Goal: Task Accomplishment & Management: Manage account settings

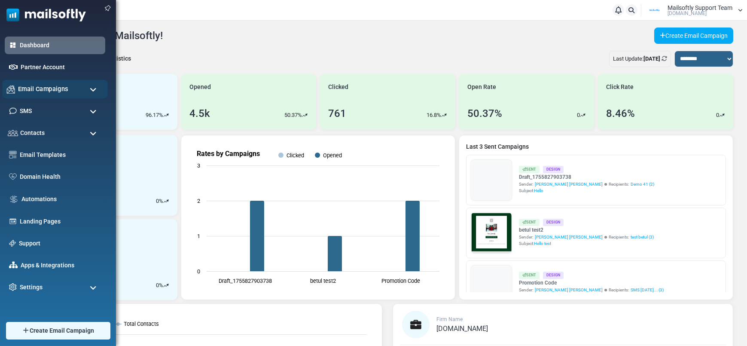
scroll to position [15, 0]
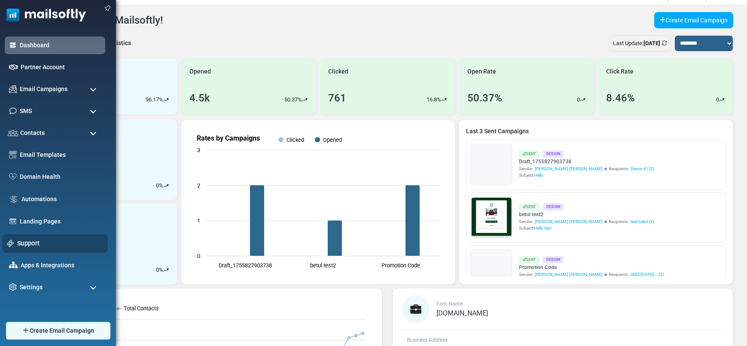
click at [31, 245] on link "Support" at bounding box center [60, 242] width 86 height 9
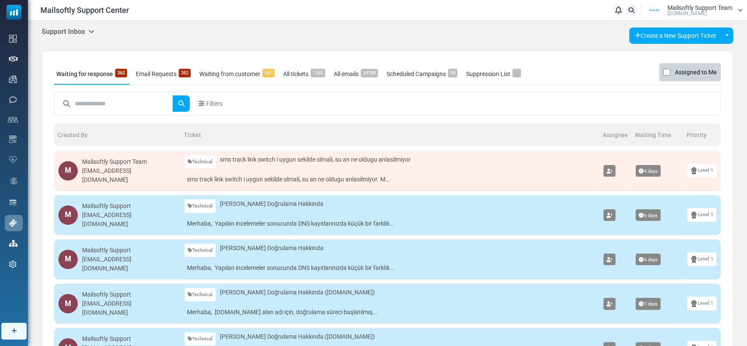
click at [226, 73] on link "Waiting from customer 457" at bounding box center [236, 73] width 79 height 21
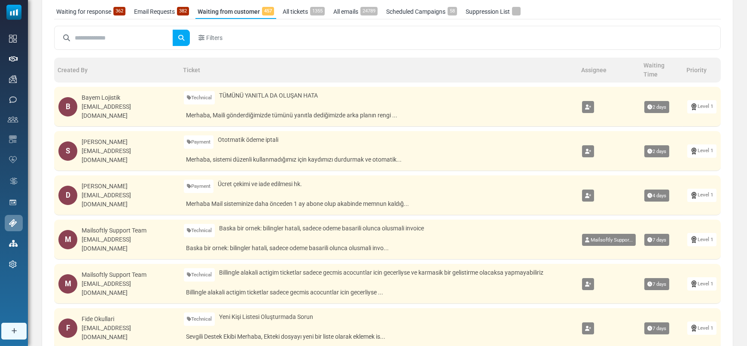
scroll to position [60, 0]
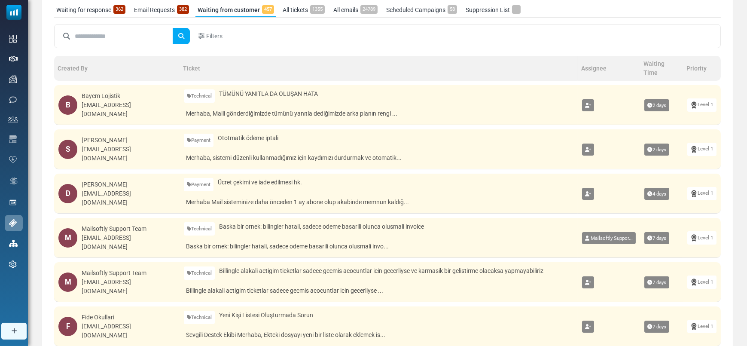
click at [127, 241] on div "[EMAIL_ADDRESS][DOMAIN_NAME]" at bounding box center [129, 242] width 94 height 18
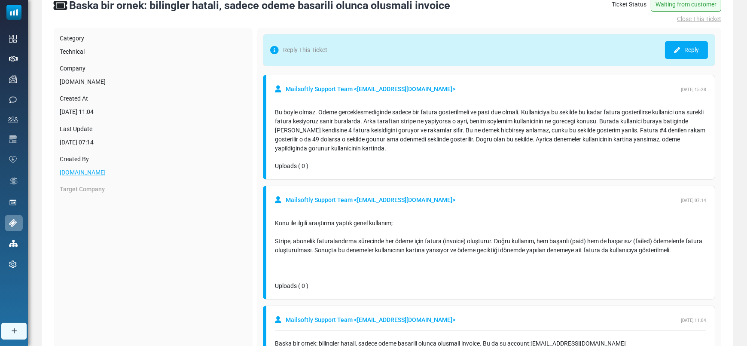
scroll to position [43, 0]
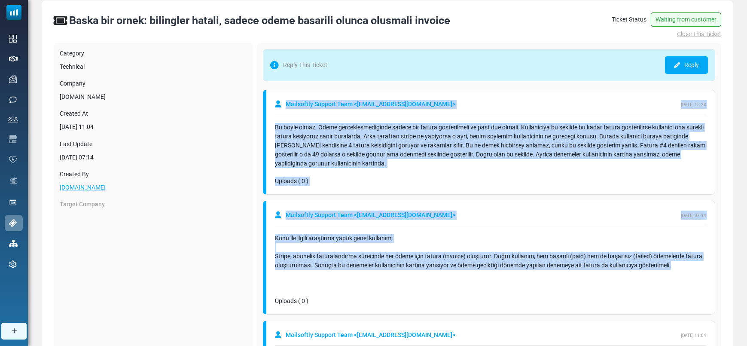
drag, startPoint x: 684, startPoint y: 264, endPoint x: 275, endPoint y: 99, distance: 441.0
copy div "Mailsoftly Support Team < alkan@mailsoftly.com > September 22, 2025 - 15:28 Bu …"
click at [467, 171] on div "Bu boyle olmaz. Odeme gerceklesmediginde sadece bir fatura gosterilmeli ve past…" at bounding box center [490, 146] width 431 height 54
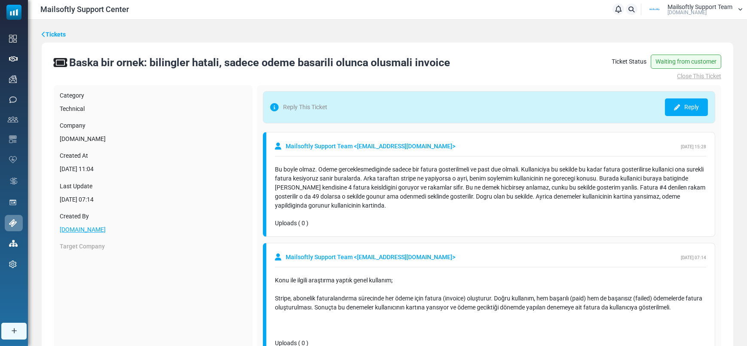
scroll to position [1, 0]
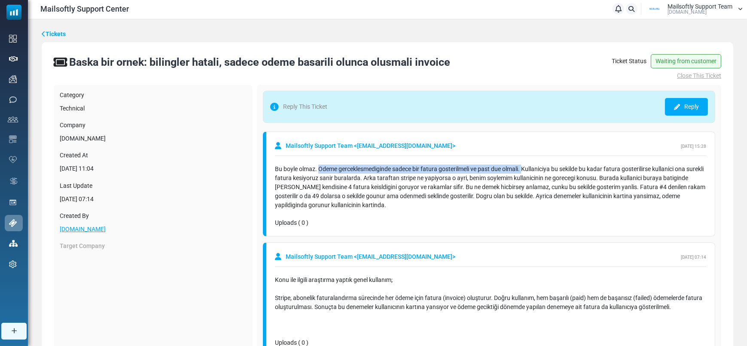
drag, startPoint x: 519, startPoint y: 169, endPoint x: 318, endPoint y: 168, distance: 201.1
click at [318, 168] on div "Bu boyle olmaz. Odeme gerceklesmediginde sadece bir fatura gosterilmeli ve past…" at bounding box center [490, 187] width 431 height 45
copy div "Odeme gerceklesmediginde sadece bir fatura gosterilmeli ve past due olmali."
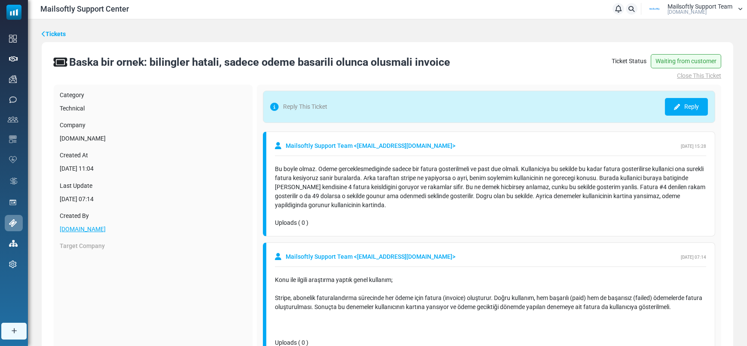
click at [443, 221] on div "Uploads ( 0 )" at bounding box center [490, 222] width 431 height 9
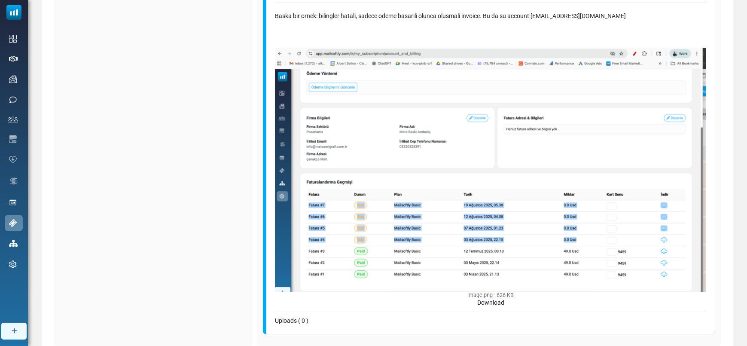
scroll to position [385, 0]
drag, startPoint x: 535, startPoint y: 14, endPoint x: 609, endPoint y: 17, distance: 74.4
click at [644, 18] on div "Baska bir ornek: bilingler hatali, sadece odeme basarili olunca olusmali invoic…" at bounding box center [490, 160] width 431 height 296
click at [609, 17] on div "Baska bir ornek: bilingler hatali, sadece odeme basarili olunca olusmali invoic…" at bounding box center [490, 160] width 431 height 296
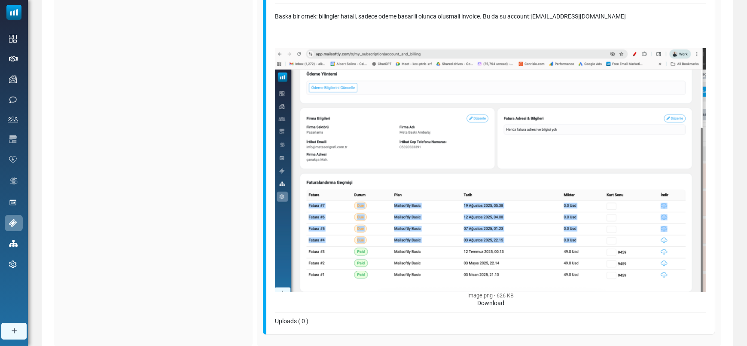
click at [579, 17] on div "Baska bir ornek: bilingler hatali, sadece odeme basarili olunca olusmali invoic…" at bounding box center [490, 160] width 431 height 296
click at [581, 30] on div "Baska bir ornek: bilingler hatali, sadece odeme basarili olunca olusmali invoic…" at bounding box center [490, 160] width 431 height 296
drag, startPoint x: 606, startPoint y: 15, endPoint x: 535, endPoint y: 19, distance: 71.0
click at [535, 19] on div "Baska bir ornek: bilingler hatali, sadece odeme basarili olunca olusmali invoic…" at bounding box center [490, 160] width 431 height 296
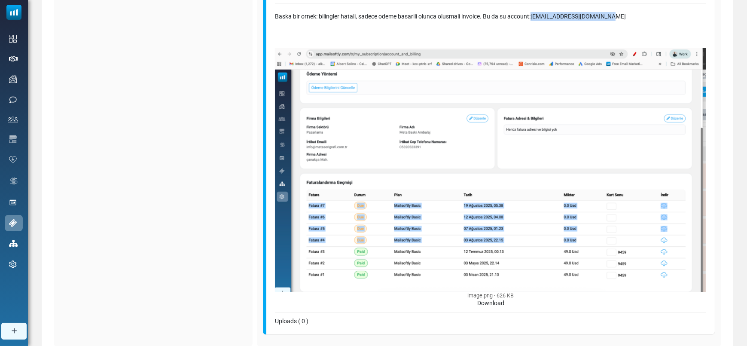
copy div "info@metaserigrafi.com.tr"
click at [205, 88] on div "Category Technical Company Mailsoftly.com Created At September 15, 2025 - 11:04…" at bounding box center [153, 24] width 199 height 646
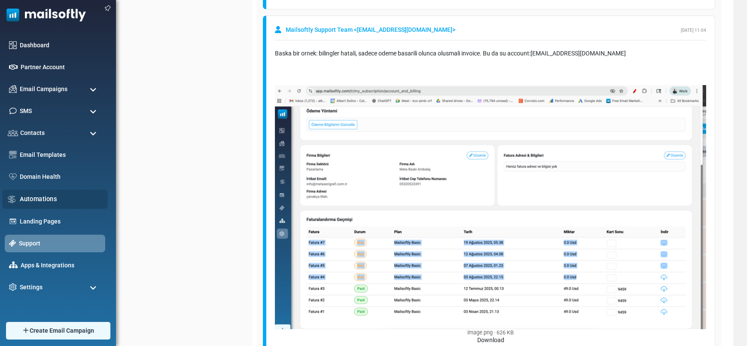
scroll to position [350, 0]
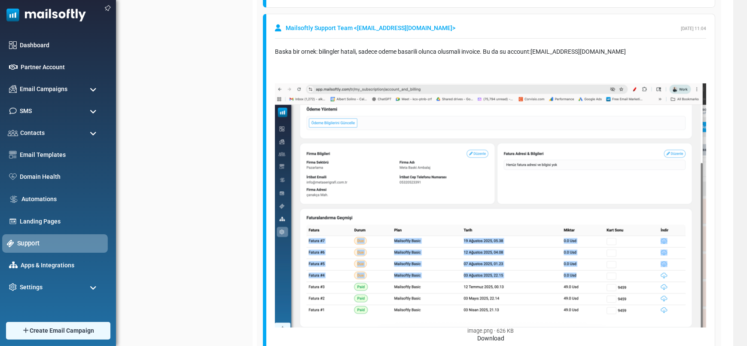
click at [23, 247] on link "Support" at bounding box center [60, 242] width 86 height 9
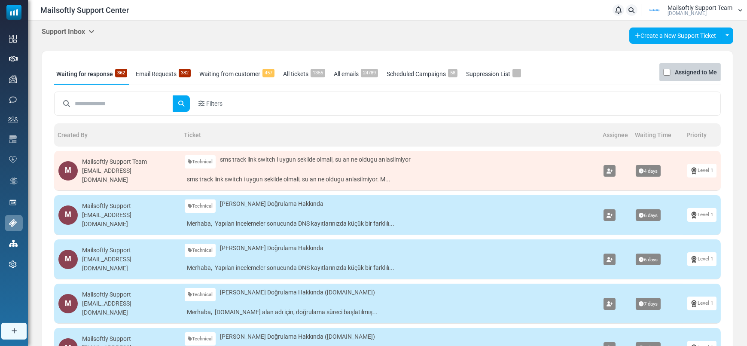
click at [77, 28] on h5 "Support Inbox" at bounding box center [68, 31] width 53 height 8
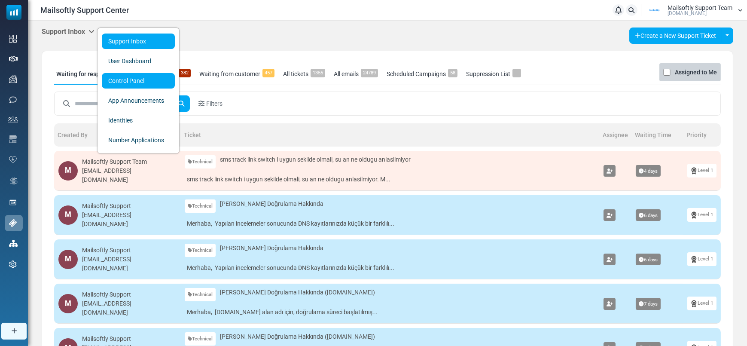
click at [134, 84] on link "Control Panel" at bounding box center [138, 80] width 73 height 15
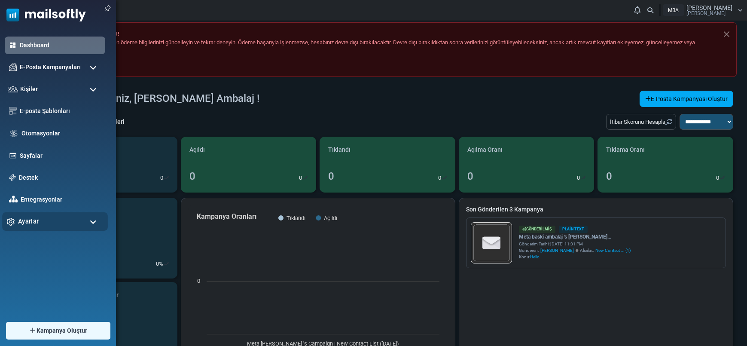
click at [29, 213] on div "Ayarlar" at bounding box center [55, 221] width 106 height 18
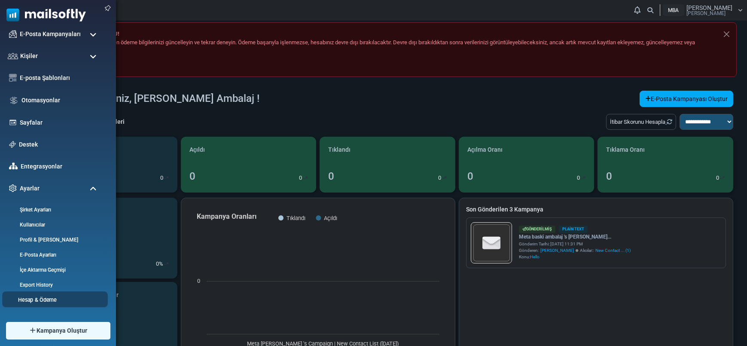
scroll to position [43, 0]
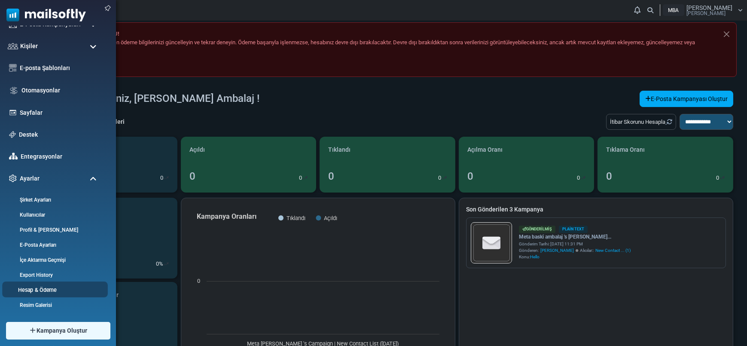
click at [49, 290] on link "Hesap & Ödeme" at bounding box center [53, 290] width 103 height 8
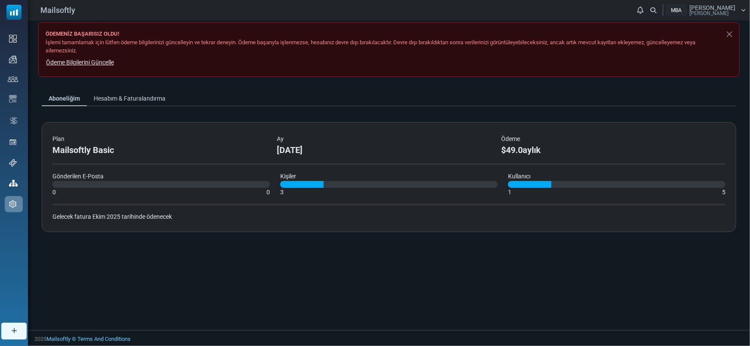
click at [148, 95] on link "Hesabım & Faturalandırma" at bounding box center [129, 98] width 85 height 15
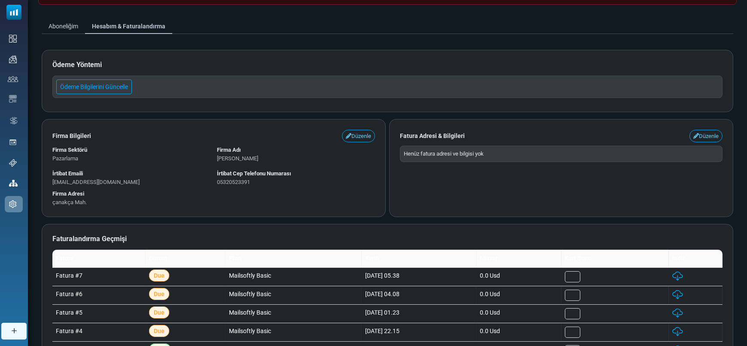
scroll to position [168, 0]
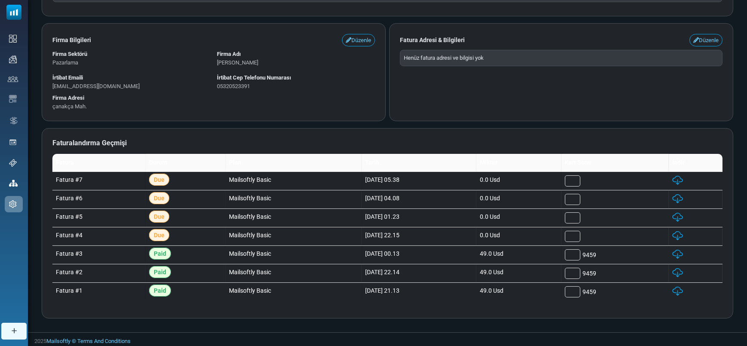
click at [338, 125] on div "Aboneliğim Hesabım & Faturalandırma Ödeme Yöntemi Ödeme Bilgilerini Güncelle Fi…" at bounding box center [387, 124] width 719 height 417
